Goal: Transaction & Acquisition: Purchase product/service

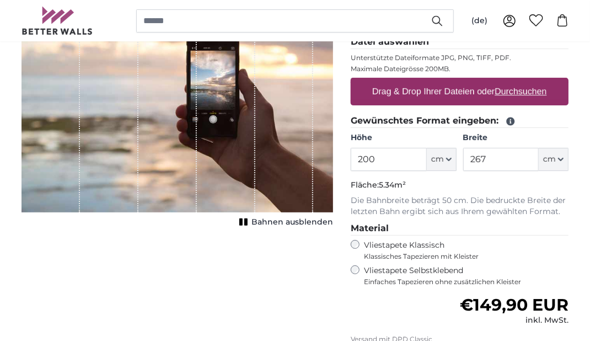
scroll to position [165, 0]
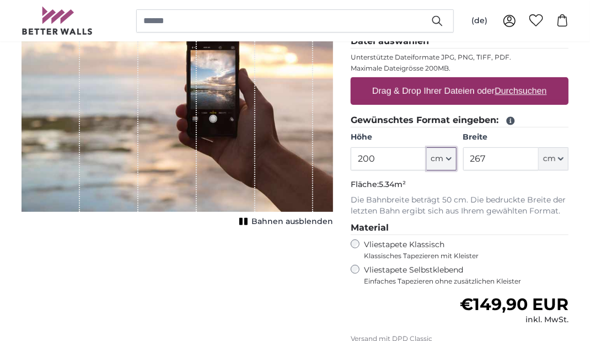
click at [447, 154] on button "cm" at bounding box center [442, 158] width 30 height 23
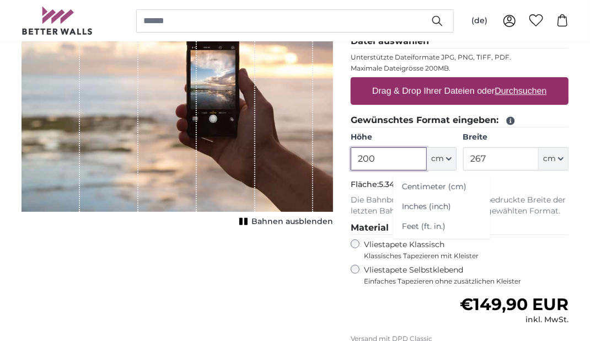
click at [373, 161] on input "200" at bounding box center [389, 158] width 76 height 23
drag, startPoint x: 362, startPoint y: 155, endPoint x: 381, endPoint y: 155, distance: 19.3
click at [381, 155] on input "200" at bounding box center [389, 158] width 76 height 23
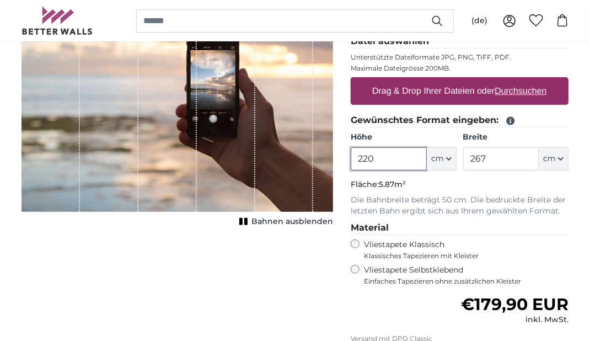
type input "220"
drag, startPoint x: 492, startPoint y: 155, endPoint x: 464, endPoint y: 159, distance: 27.9
click at [464, 159] on input "267" at bounding box center [501, 158] width 76 height 23
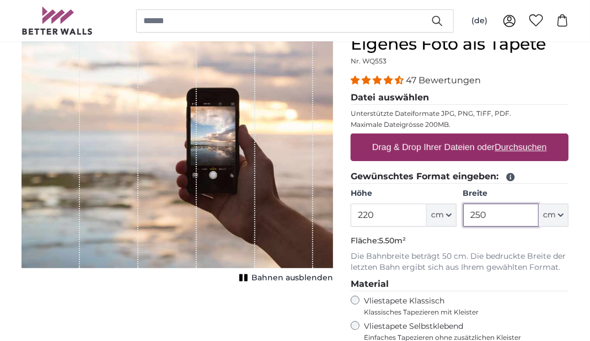
scroll to position [55, 0]
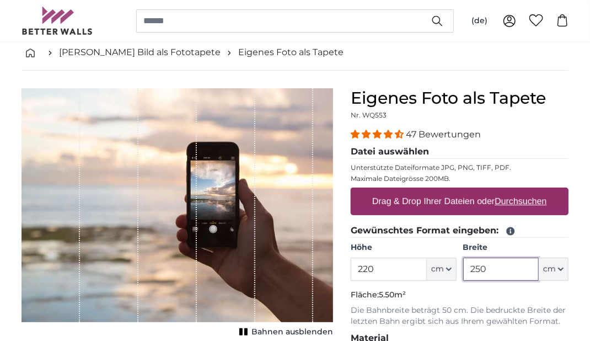
type input "250"
